Goal: Task Accomplishment & Management: Manage account settings

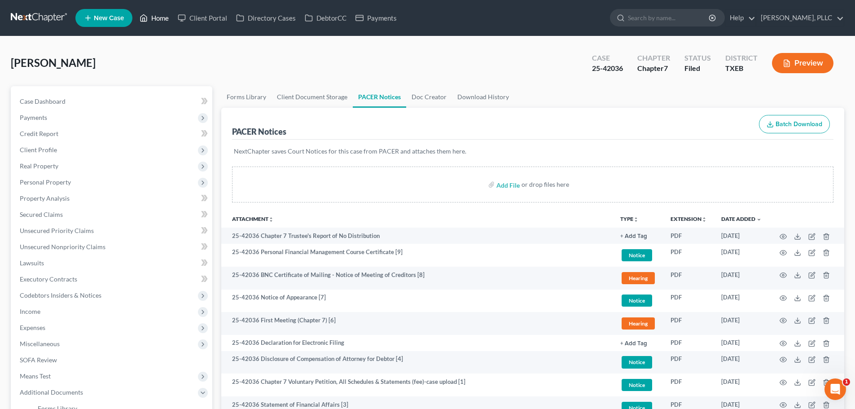
click at [155, 17] on link "Home" at bounding box center [154, 18] width 38 height 16
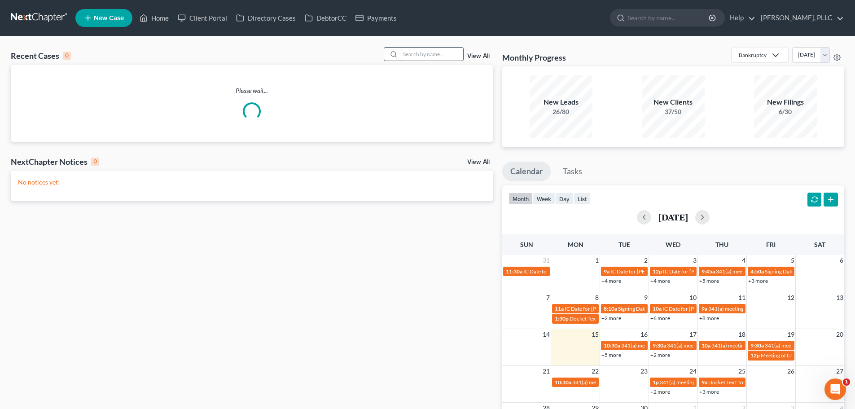
click at [418, 53] on input "search" at bounding box center [431, 54] width 63 height 13
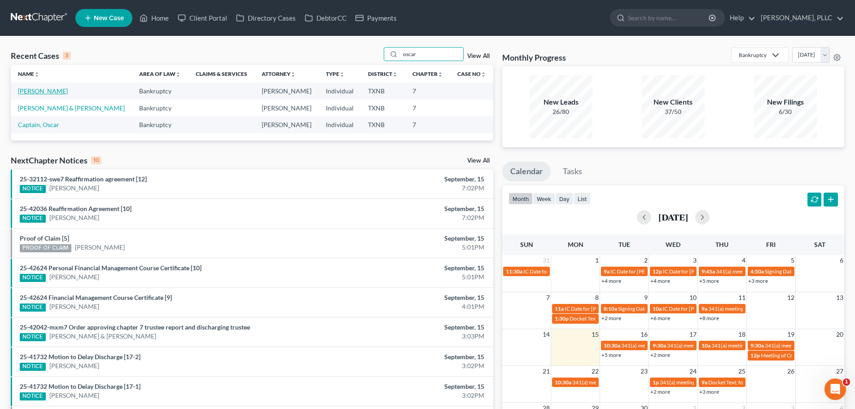
type input "oscar"
click at [48, 91] on link "[PERSON_NAME]" at bounding box center [43, 91] width 50 height 8
select select "4"
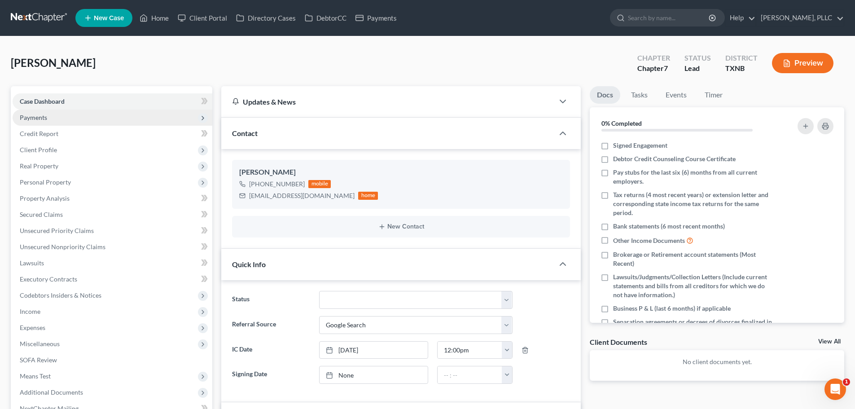
click at [42, 121] on span "Payments" at bounding box center [33, 117] width 27 height 8
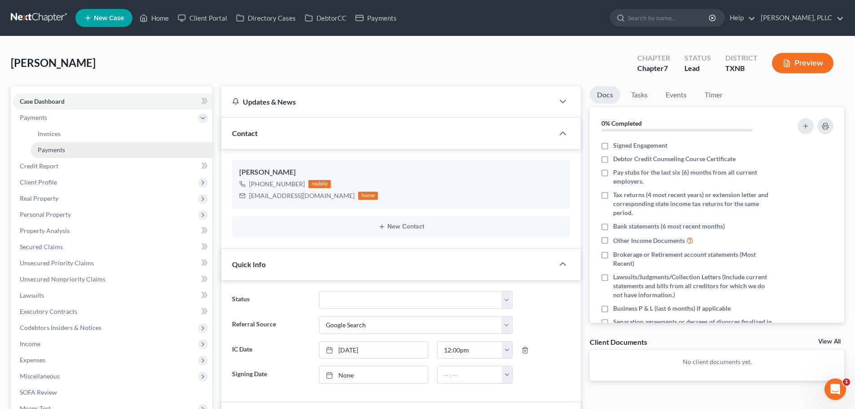
click at [55, 150] on span "Payments" at bounding box center [51, 150] width 27 height 8
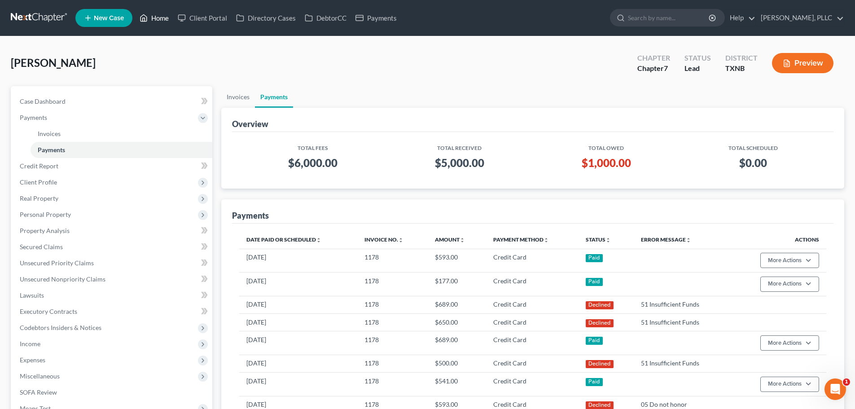
click at [163, 18] on link "Home" at bounding box center [154, 18] width 38 height 16
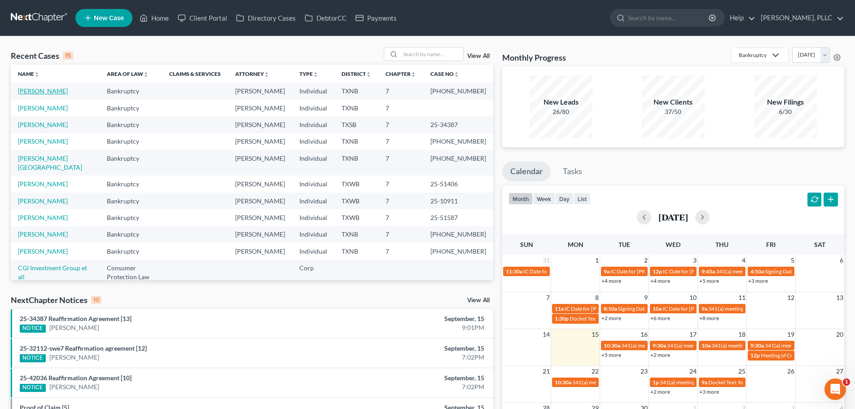
click at [44, 90] on link "[PERSON_NAME]" at bounding box center [43, 91] width 50 height 8
select select "4"
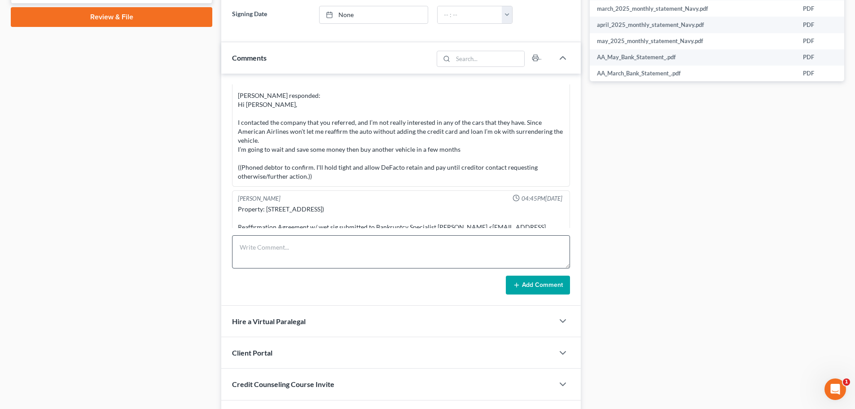
scroll to position [449, 0]
click at [263, 241] on textarea at bounding box center [401, 251] width 338 height 33
paste textarea "Document Number: 11 Docket Text: Motion to delay entry of debtor's discharge To…"
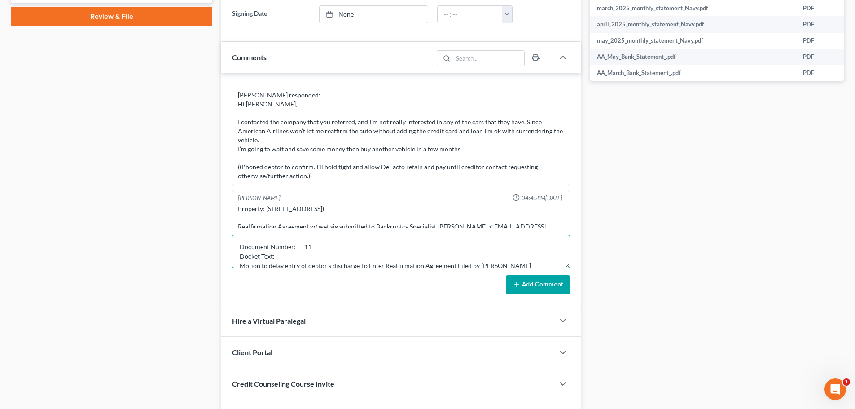
scroll to position [12, 0]
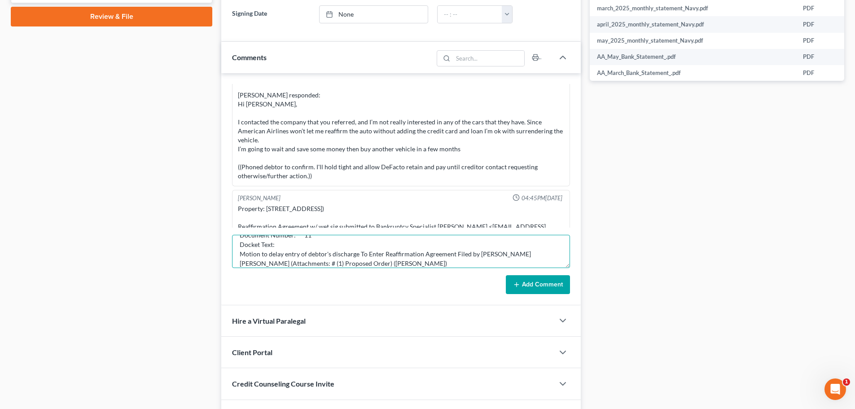
type textarea "Document Number: 11 Docket Text: Motion to delay entry of debtor's discharge To…"
click at [523, 281] on button "Add Comment" at bounding box center [538, 284] width 64 height 19
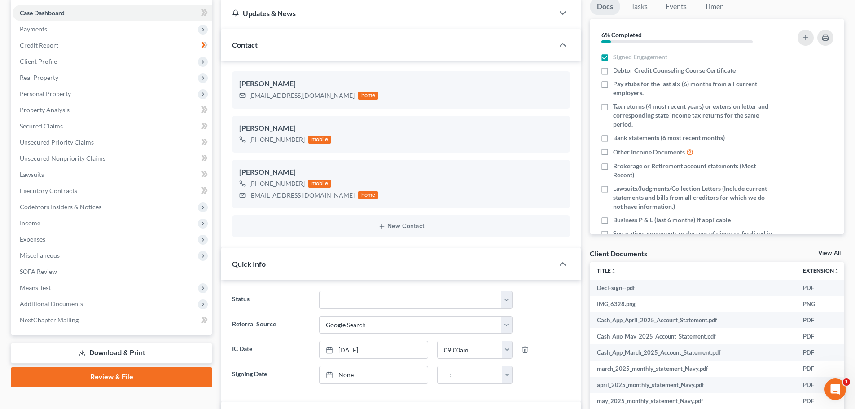
scroll to position [45, 0]
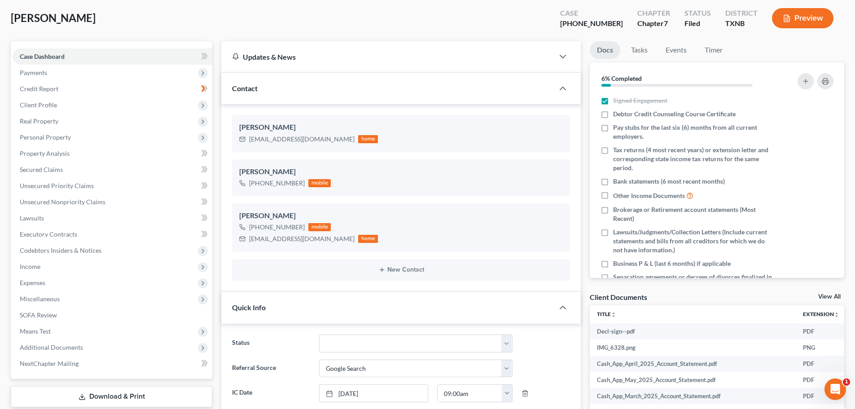
drag, startPoint x: 477, startPoint y: 32, endPoint x: 841, endPoint y: 201, distance: 401.0
click at [477, 32] on div "[PERSON_NAME] Upgraded Case [PHONE_NUMBER] Chapter Chapter 7 Status [GEOGRAPHIC…" at bounding box center [427, 21] width 833 height 39
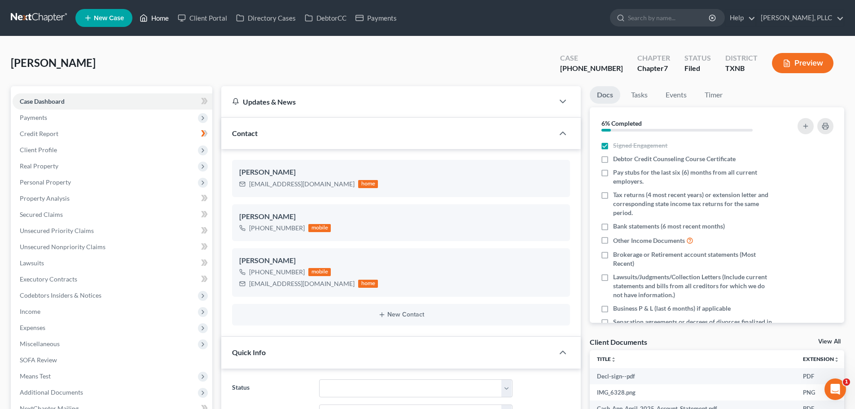
click at [165, 16] on link "Home" at bounding box center [154, 18] width 38 height 16
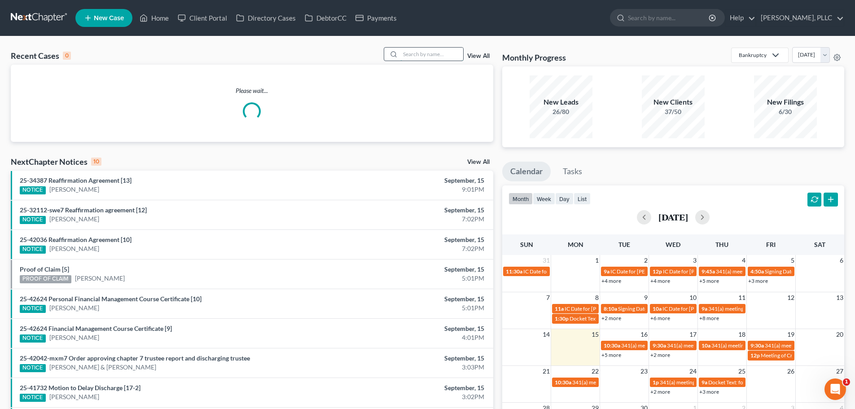
click at [432, 56] on input "search" at bounding box center [431, 54] width 63 height 13
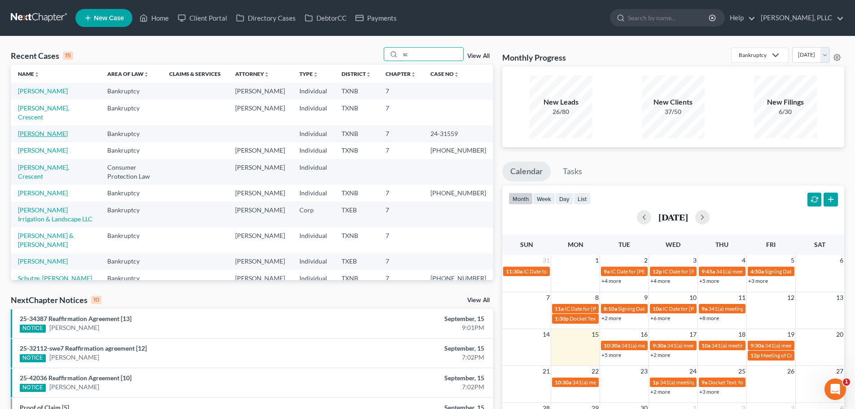
type input "sc"
click at [48, 130] on link "[PERSON_NAME]" at bounding box center [43, 134] width 50 height 8
select select "6"
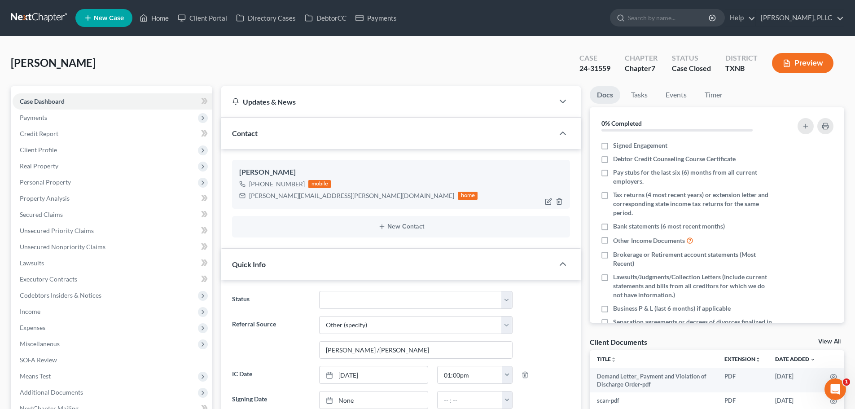
scroll to position [125, 0]
drag, startPoint x: 312, startPoint y: 196, endPoint x: 242, endPoint y: 198, distance: 70.0
click at [242, 198] on div "[PERSON_NAME][EMAIL_ADDRESS][PERSON_NAME][DOMAIN_NAME] home" at bounding box center [358, 196] width 238 height 12
copy div "[PERSON_NAME][EMAIL_ADDRESS][PERSON_NAME][DOMAIN_NAME]"
click at [159, 19] on link "Home" at bounding box center [154, 18] width 38 height 16
